Goal: Task Accomplishment & Management: Manage account settings

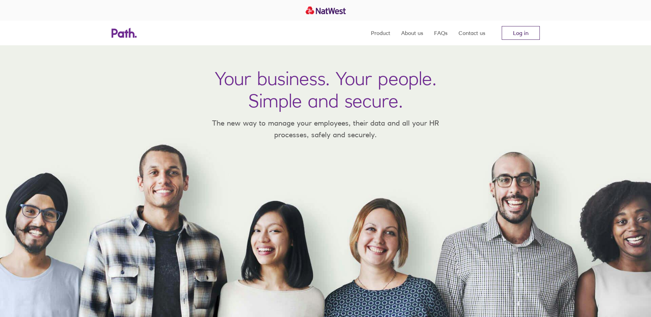
click at [526, 34] on link "Log in" at bounding box center [521, 33] width 38 height 14
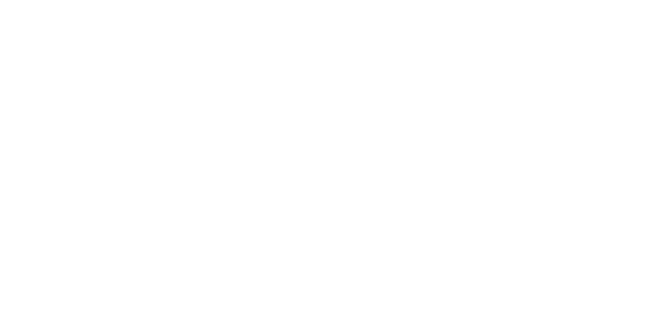
click at [320, 45] on div at bounding box center [328, 158] width 657 height 317
click at [373, 89] on div at bounding box center [328, 158] width 657 height 317
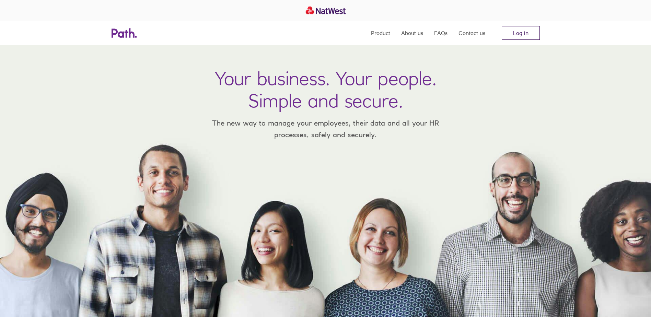
click at [532, 36] on link "Log in" at bounding box center [521, 33] width 38 height 14
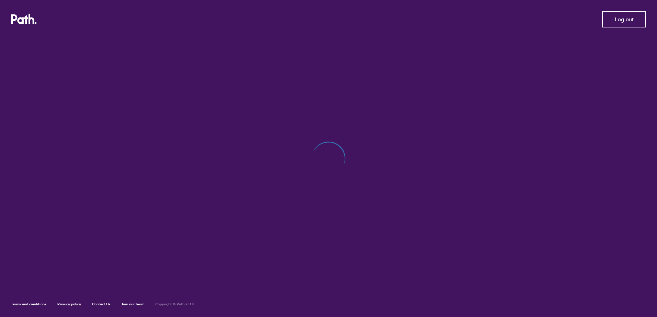
click at [626, 20] on span "Log out" at bounding box center [623, 19] width 19 height 6
click at [619, 22] on span "Log in" at bounding box center [623, 19] width 15 height 6
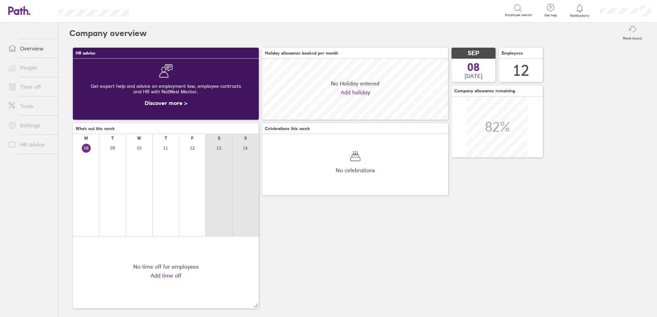
scroll to position [61, 186]
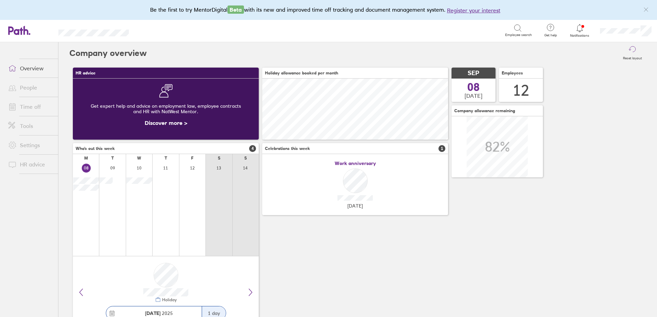
click at [29, 88] on link "People" at bounding box center [30, 88] width 55 height 14
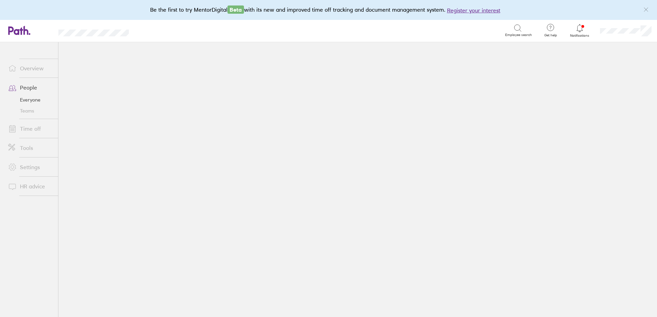
click at [30, 87] on link "People" at bounding box center [30, 88] width 55 height 14
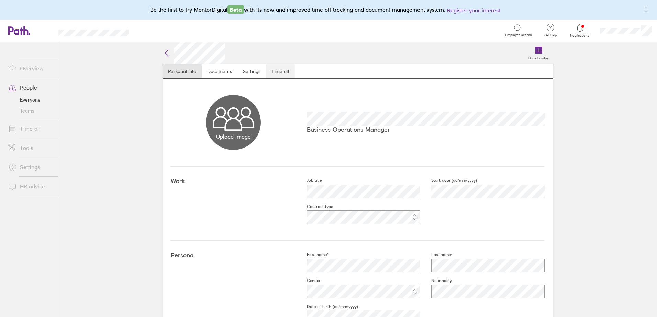
click at [281, 72] on link "Time off" at bounding box center [280, 72] width 29 height 14
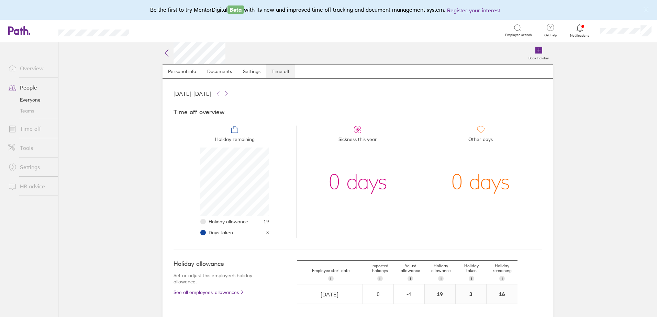
scroll to position [69, 69]
click at [34, 88] on link "People" at bounding box center [30, 88] width 55 height 14
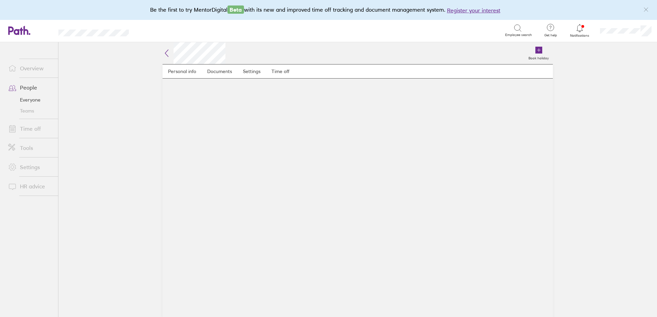
click at [26, 87] on link "People" at bounding box center [30, 88] width 55 height 14
click at [278, 70] on link "Time off" at bounding box center [280, 72] width 29 height 14
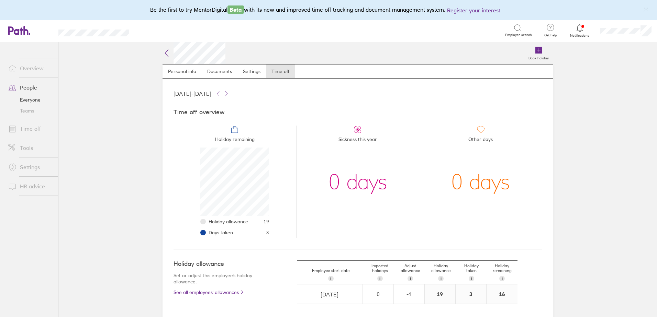
scroll to position [69, 69]
click at [282, 71] on link "Time off" at bounding box center [280, 72] width 29 height 14
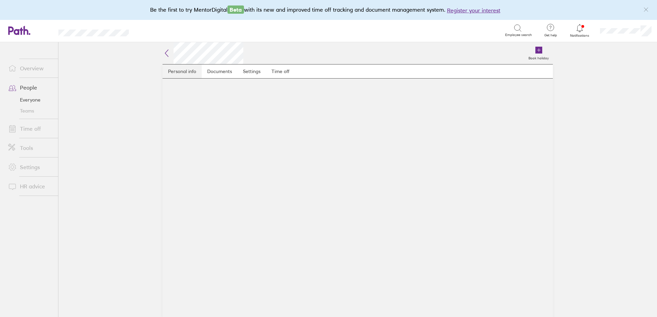
click at [175, 72] on link "Personal info" at bounding box center [181, 72] width 39 height 14
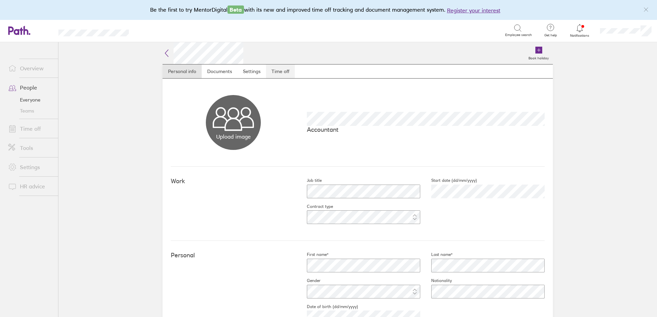
click at [275, 72] on link "Time off" at bounding box center [280, 72] width 29 height 14
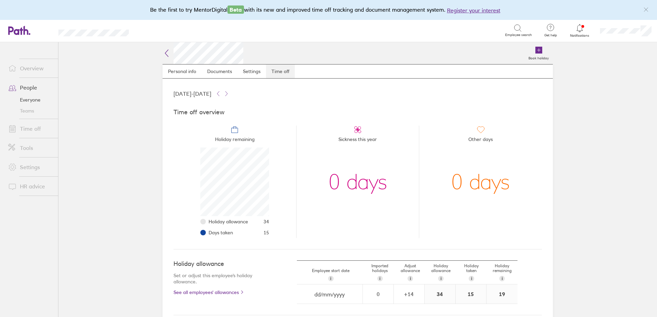
scroll to position [69, 69]
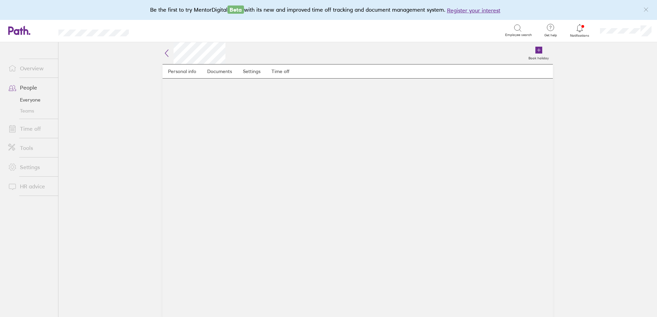
click at [35, 89] on link "People" at bounding box center [30, 88] width 55 height 14
click at [128, 162] on main "Book holiday Personal info Documents Settings Time off" at bounding box center [357, 179] width 598 height 275
click at [285, 71] on link "Time off" at bounding box center [280, 72] width 29 height 14
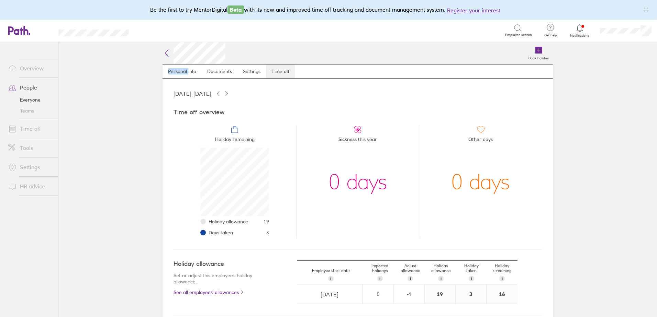
scroll to position [69, 69]
click at [184, 71] on link "Personal info" at bounding box center [181, 72] width 39 height 14
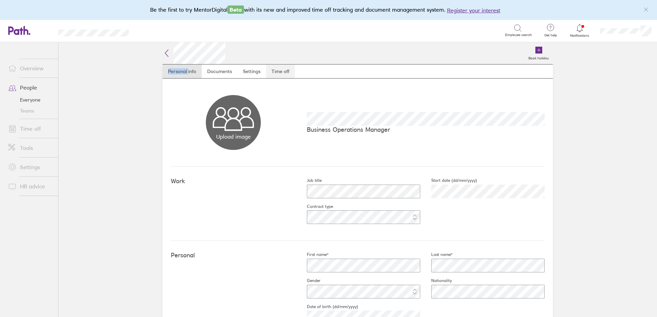
click at [282, 72] on link "Time off" at bounding box center [280, 72] width 29 height 14
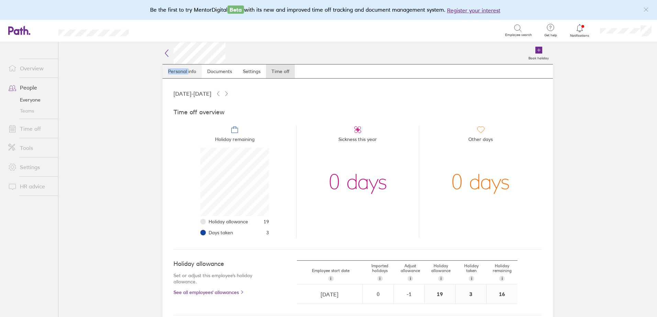
scroll to position [69, 69]
click at [283, 72] on link "Time off" at bounding box center [280, 72] width 29 height 14
click at [27, 88] on link "People" at bounding box center [30, 88] width 55 height 14
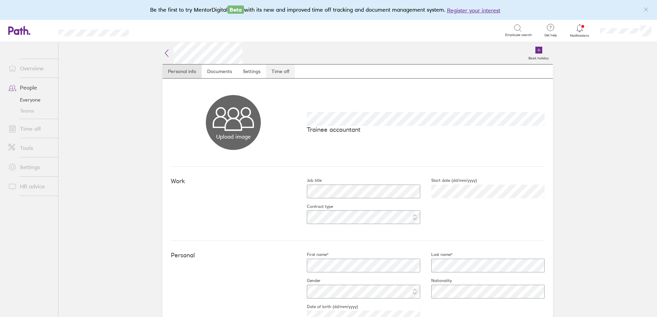
click at [278, 69] on link "Time off" at bounding box center [280, 72] width 29 height 14
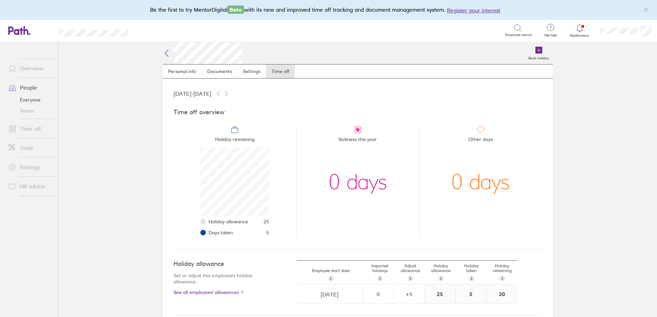
click at [221, 92] on icon at bounding box center [217, 93] width 5 height 5
click at [227, 92] on icon at bounding box center [226, 94] width 2 height 4
click at [221, 93] on icon at bounding box center [217, 93] width 5 height 5
click at [229, 92] on icon at bounding box center [226, 93] width 5 height 5
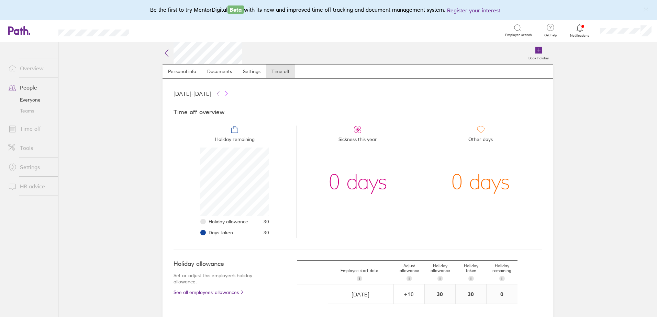
click at [229, 92] on icon at bounding box center [226, 93] width 5 height 5
click at [222, 90] on button at bounding box center [218, 94] width 8 height 8
click at [229, 91] on icon at bounding box center [226, 93] width 5 height 5
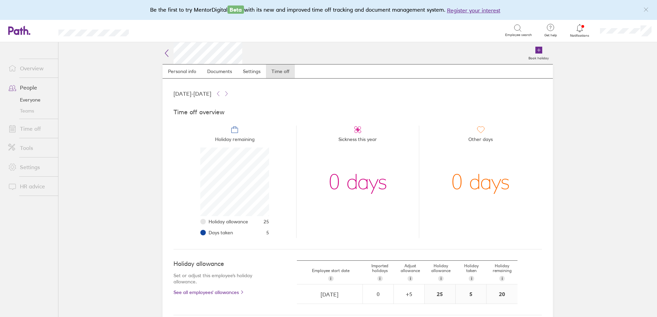
click at [36, 84] on link "People" at bounding box center [30, 88] width 55 height 14
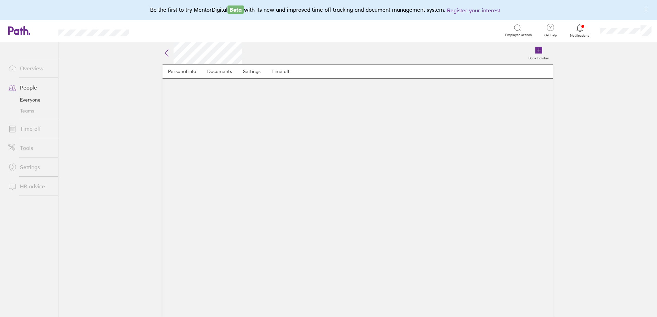
click at [44, 88] on link "People" at bounding box center [30, 88] width 55 height 14
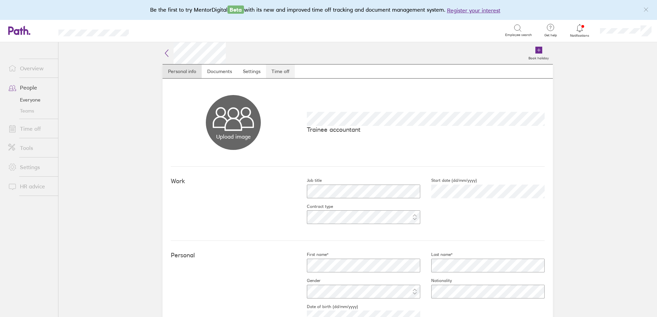
click at [273, 67] on link "Time off" at bounding box center [280, 72] width 29 height 14
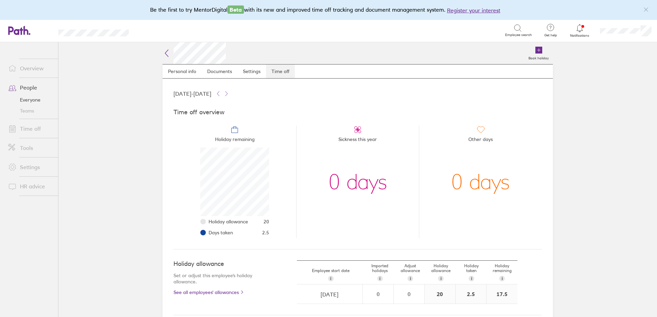
scroll to position [69, 69]
click at [26, 87] on link "People" at bounding box center [30, 88] width 55 height 14
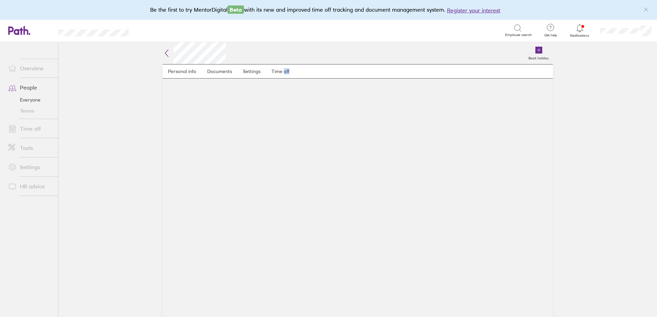
click at [330, 138] on main "Personal info Documents Settings Time off" at bounding box center [357, 190] width 390 height 253
click at [27, 89] on link "People" at bounding box center [30, 88] width 55 height 14
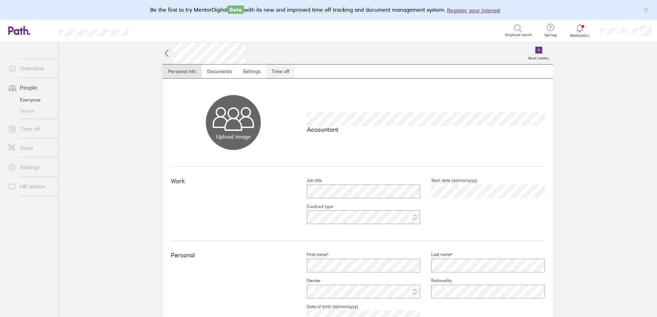
click at [282, 71] on link "Time off" at bounding box center [280, 72] width 29 height 14
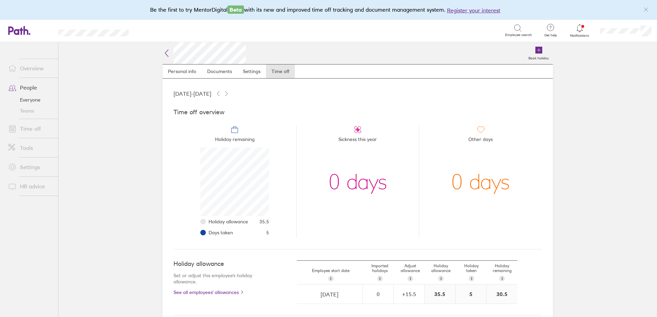
scroll to position [69, 69]
click at [519, 26] on icon at bounding box center [517, 28] width 8 height 8
click at [510, 302] on div "30.5" at bounding box center [501, 294] width 31 height 19
click at [27, 128] on link "Time off" at bounding box center [30, 129] width 55 height 14
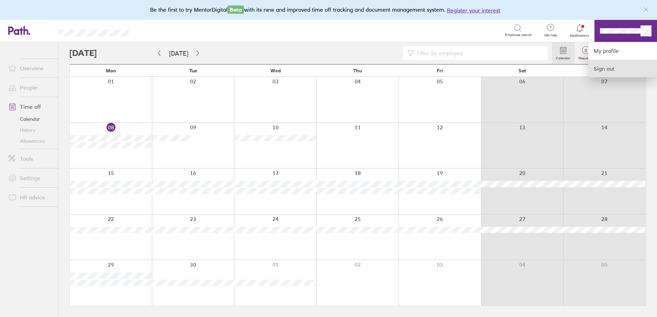
click at [598, 69] on link "Sign out" at bounding box center [622, 68] width 69 height 17
